Goal: Task Accomplishment & Management: Use online tool/utility

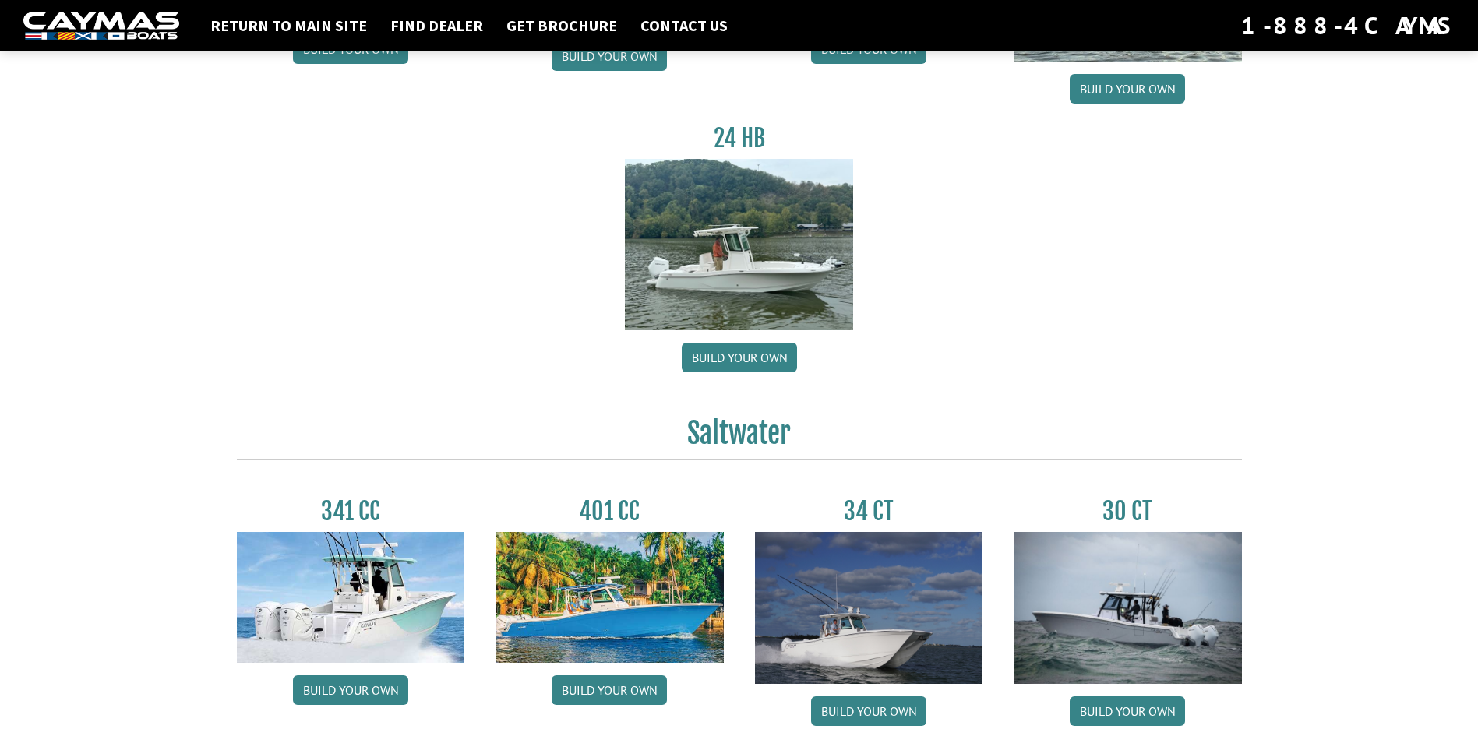
scroll to position [97, 0]
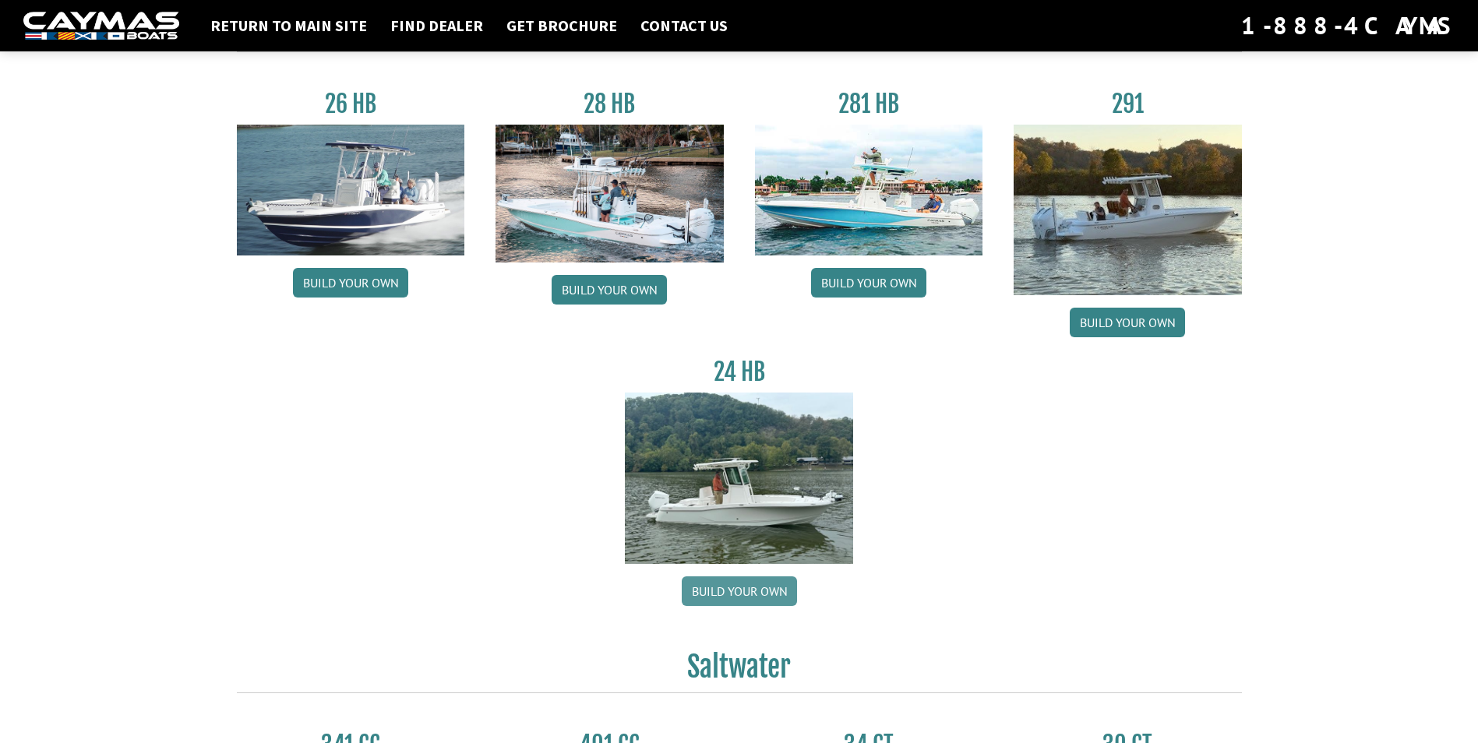
click at [765, 589] on link "Build your own" at bounding box center [739, 592] width 115 height 30
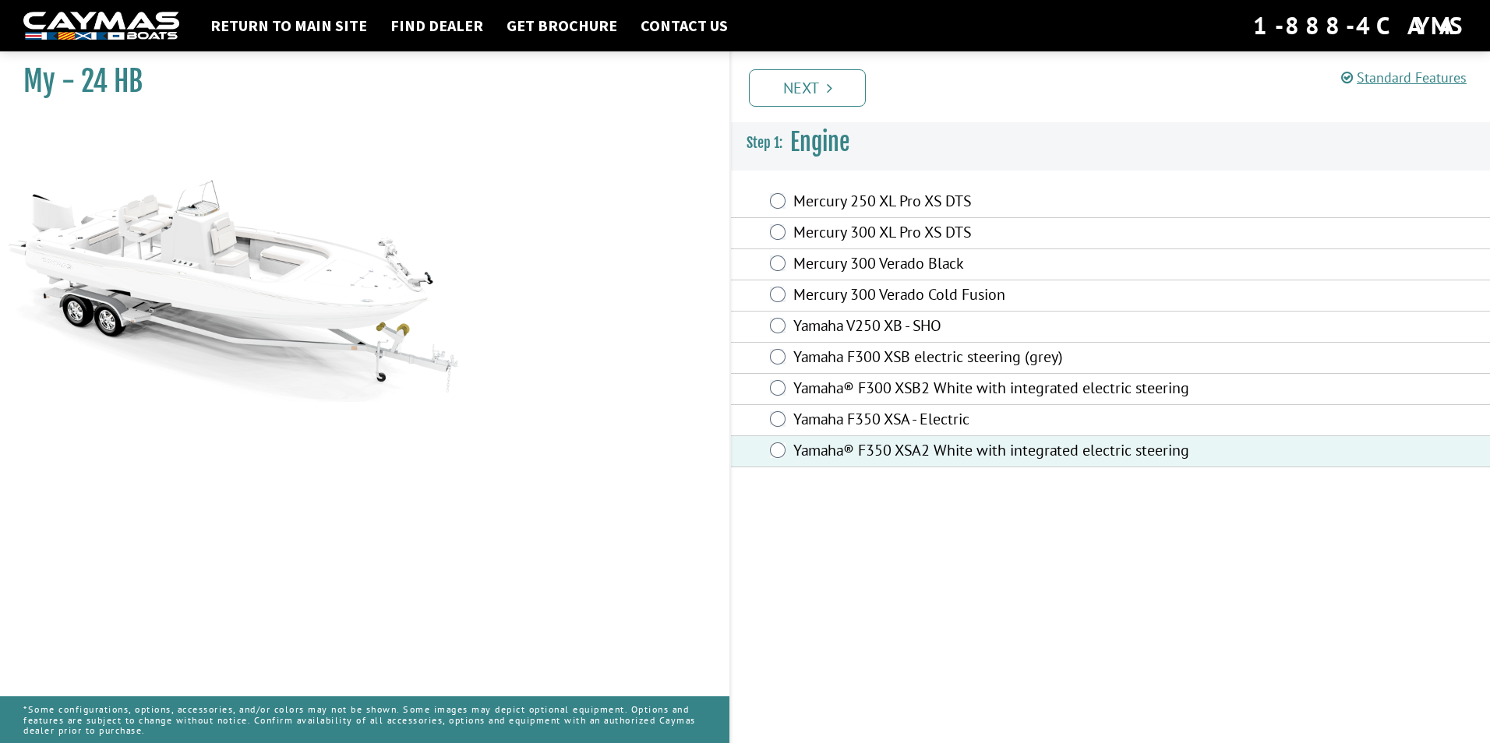
click at [768, 417] on div "Yamaha F350 XSA - Electric" at bounding box center [1110, 420] width 759 height 31
click at [806, 84] on link "Next" at bounding box center [807, 87] width 117 height 37
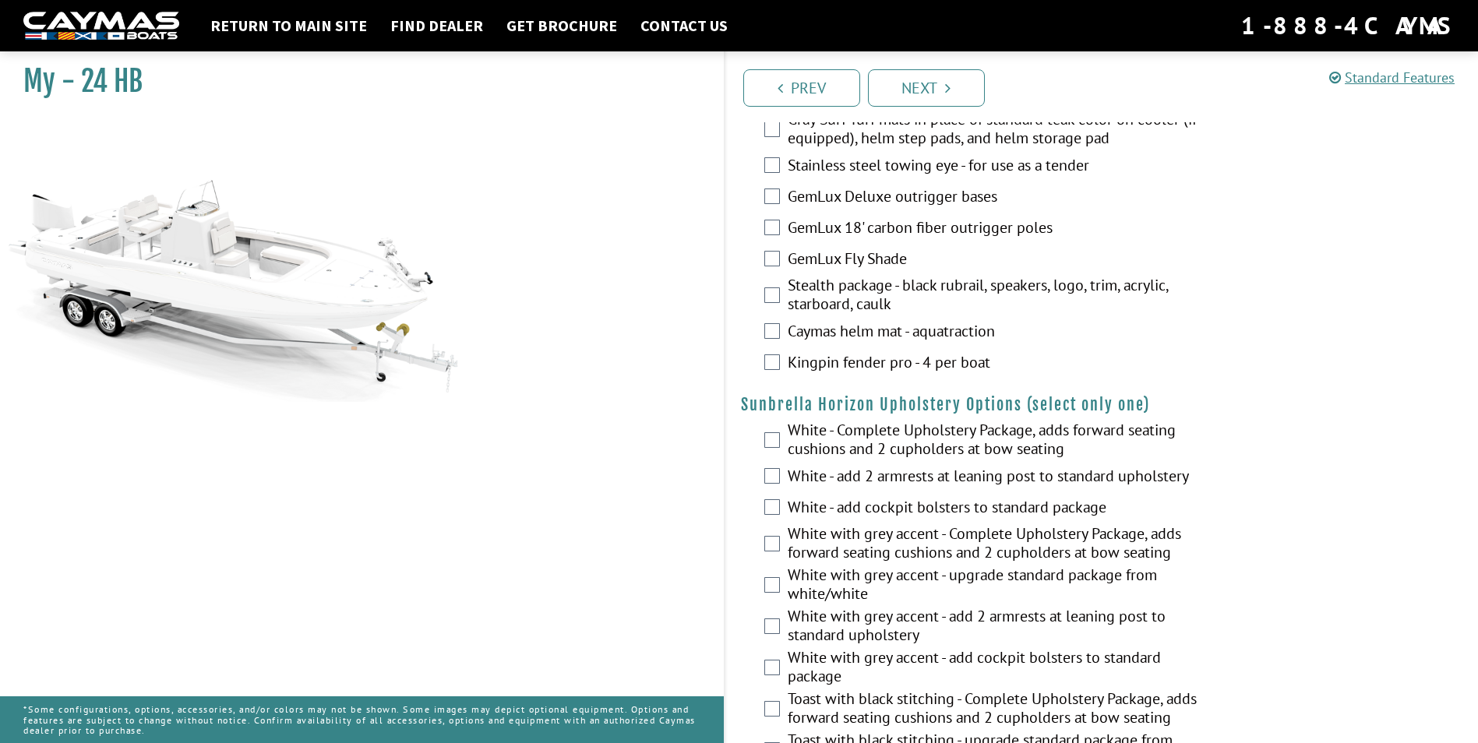
scroll to position [2182, 0]
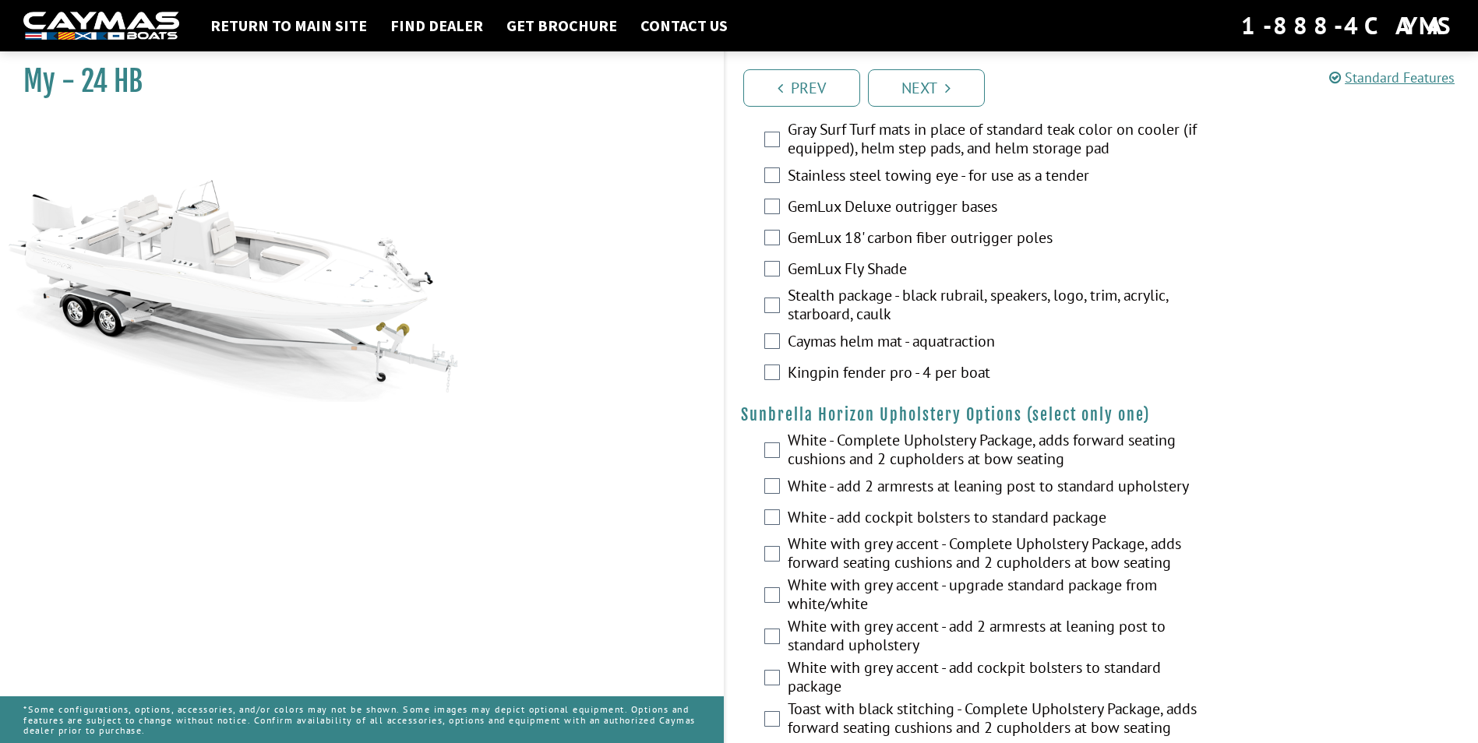
click at [782, 503] on div "White - add cockpit bolsters to standard package" at bounding box center [1103, 518] width 754 height 31
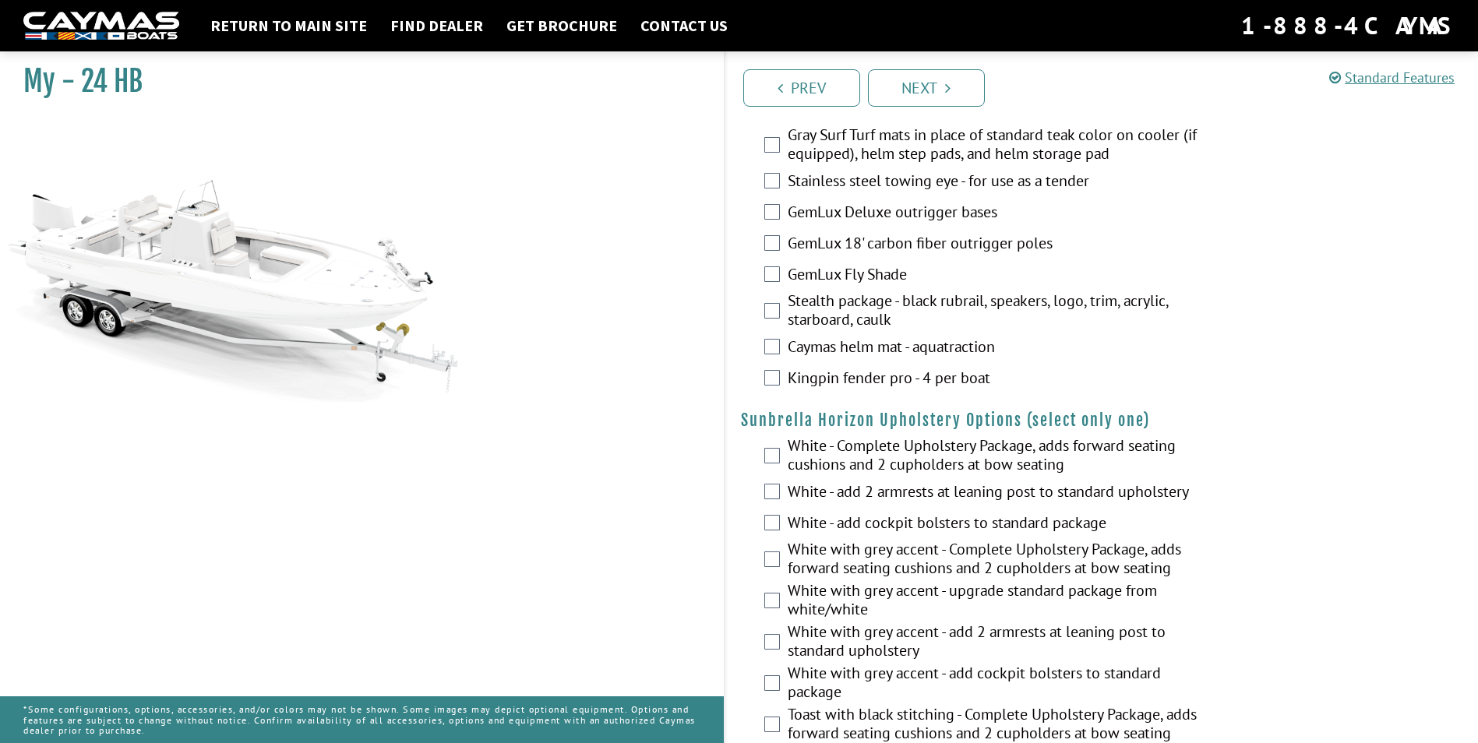
scroll to position [2104, 0]
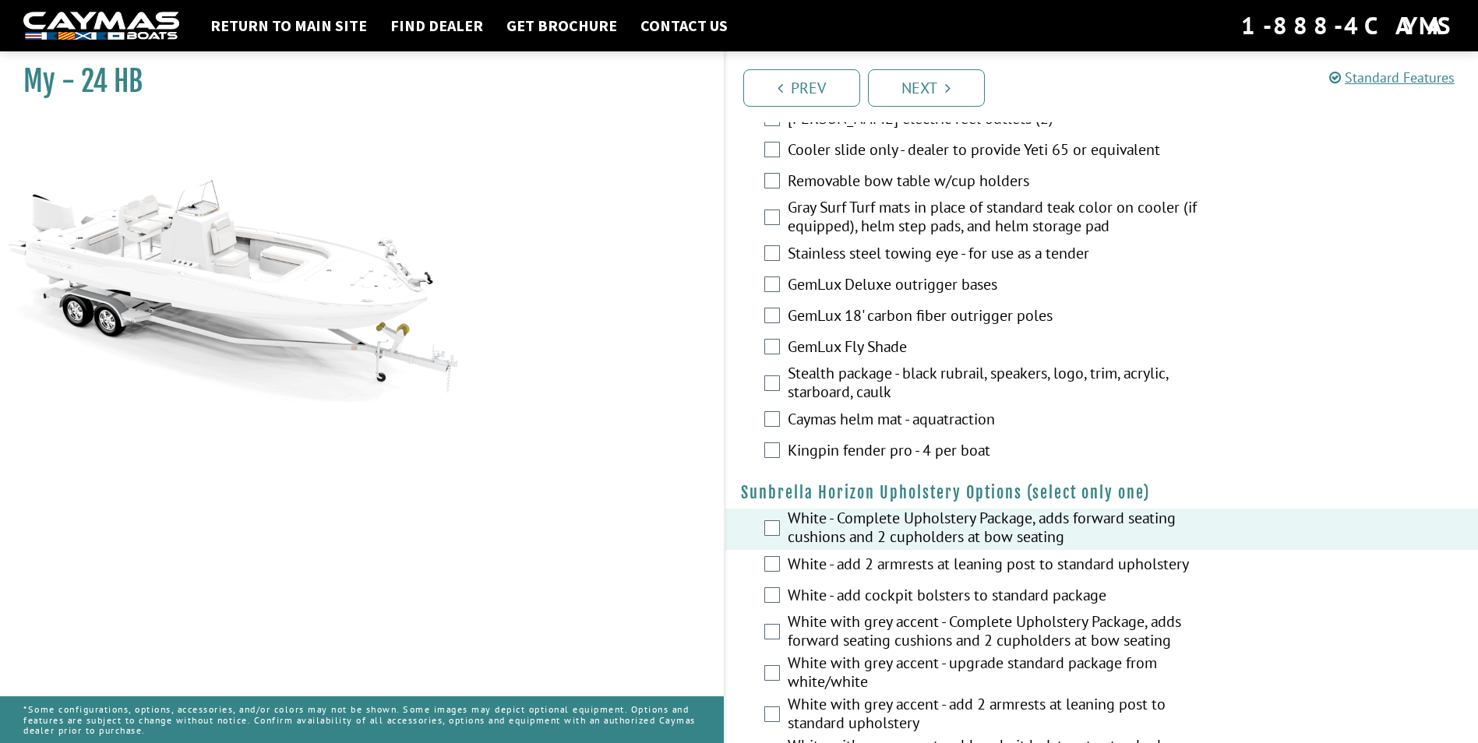
click at [769, 550] on div "White - add 2 armrests at leaning post to standard upholstery" at bounding box center [1103, 565] width 754 height 31
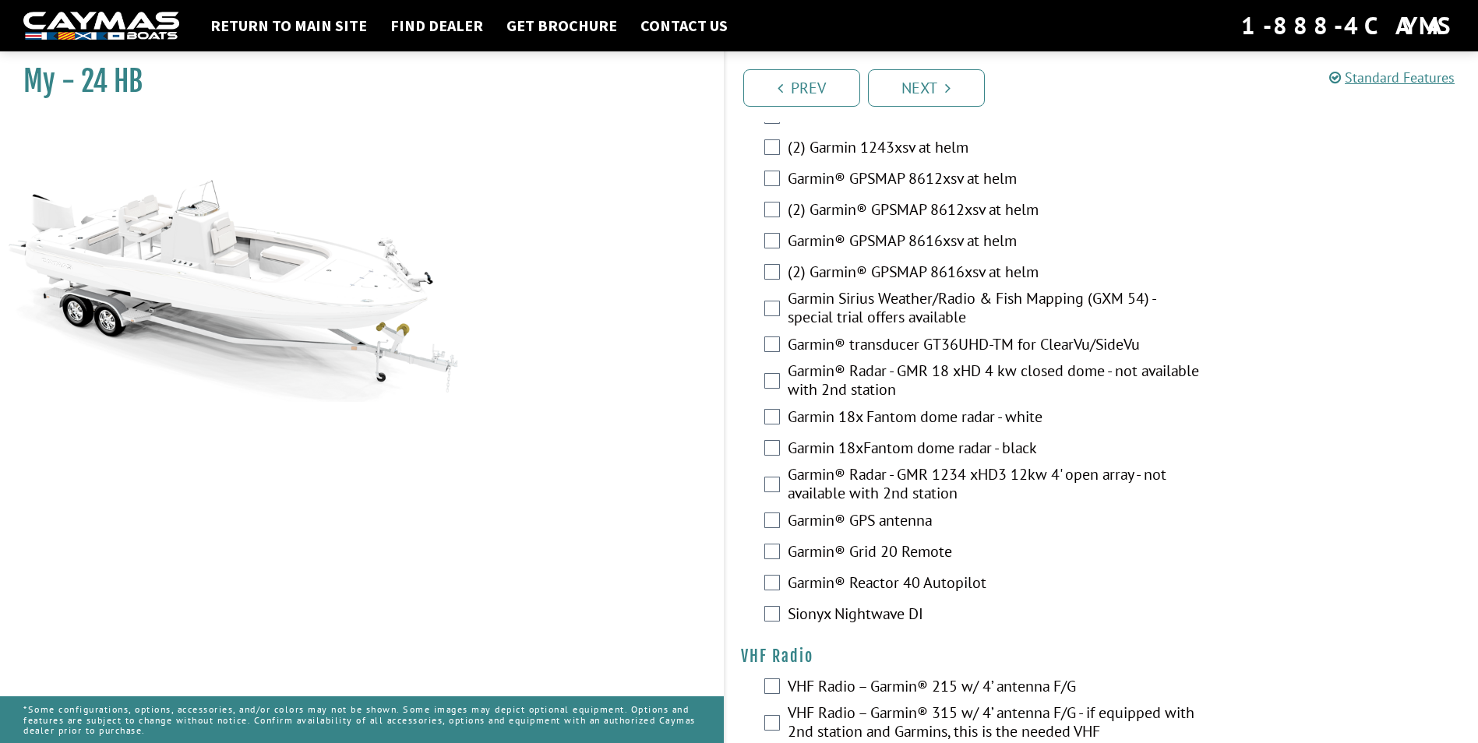
scroll to position [3410, 0]
